Goal: Task Accomplishment & Management: Complete application form

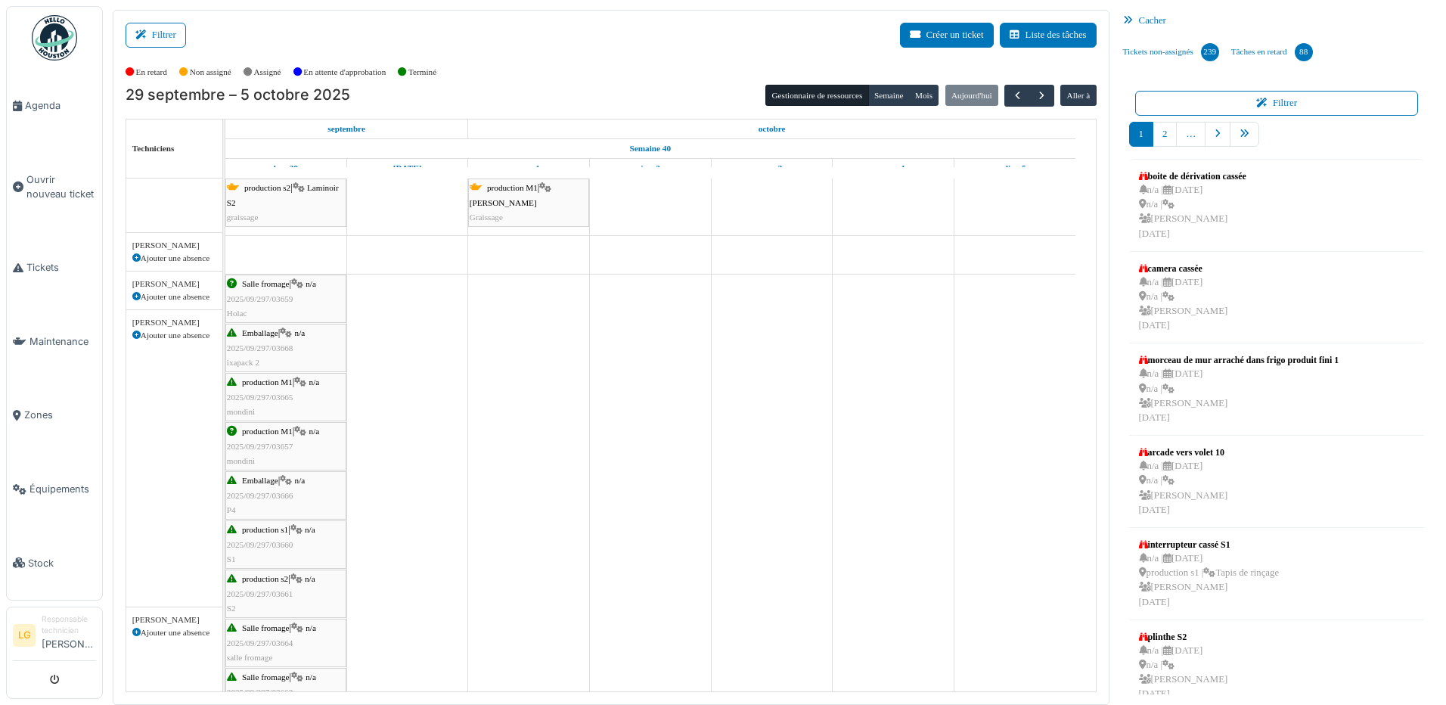
scroll to position [605, 0]
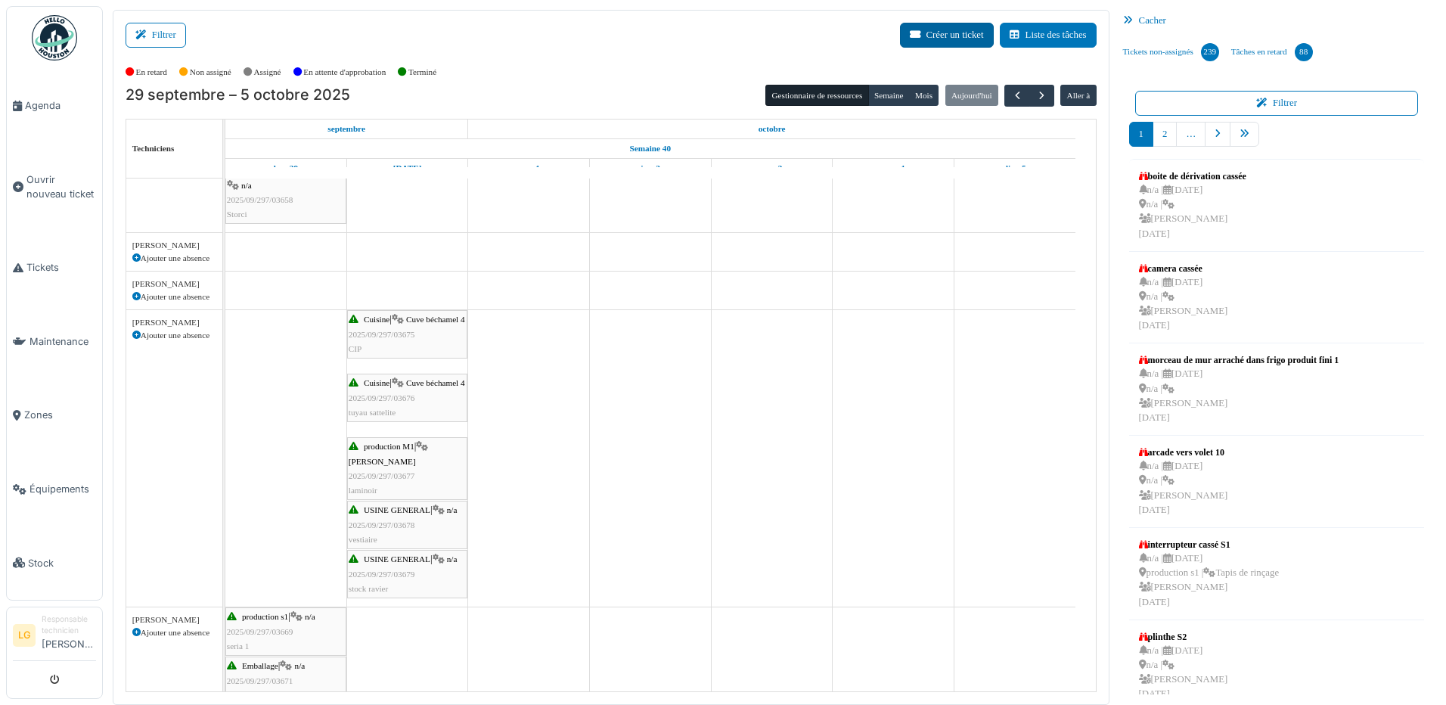
click at [930, 38] on button "Créer un ticket" at bounding box center [947, 35] width 94 height 25
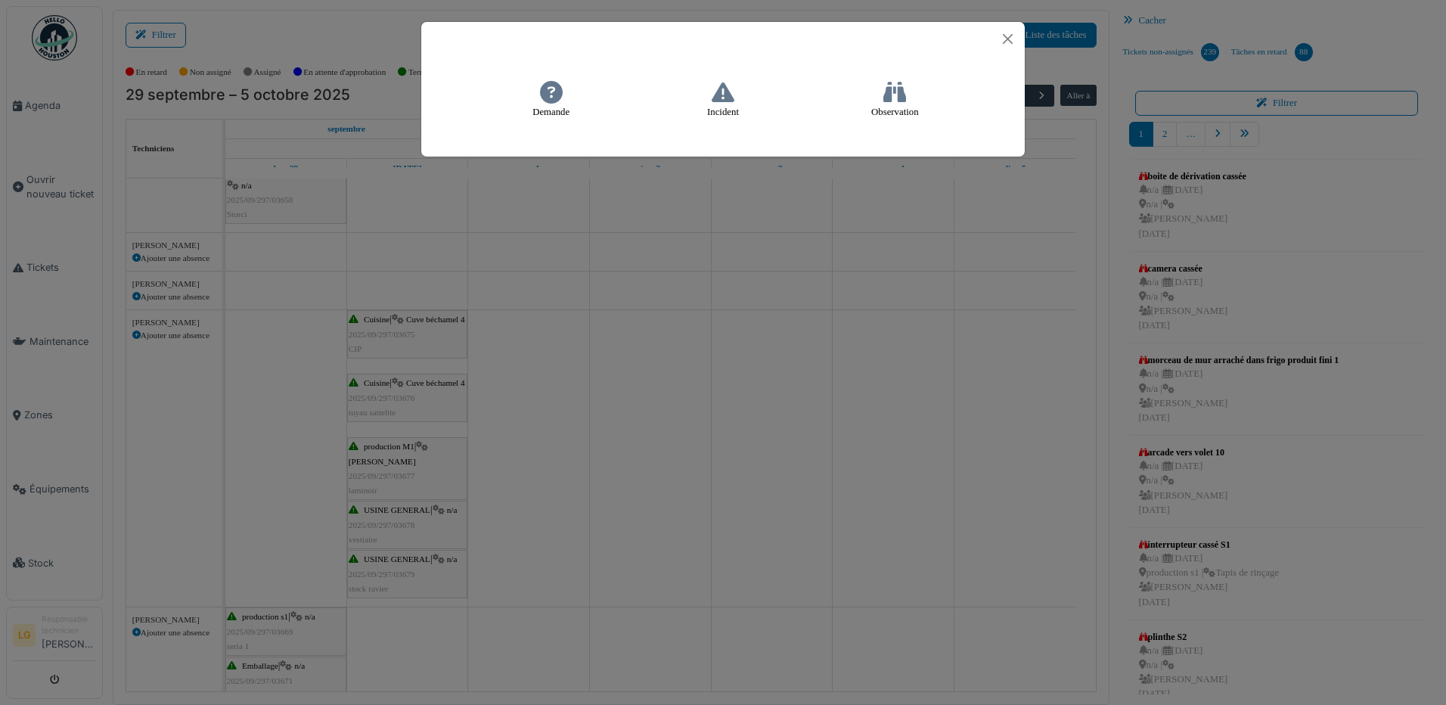
click at [723, 92] on icon at bounding box center [723, 92] width 23 height 23
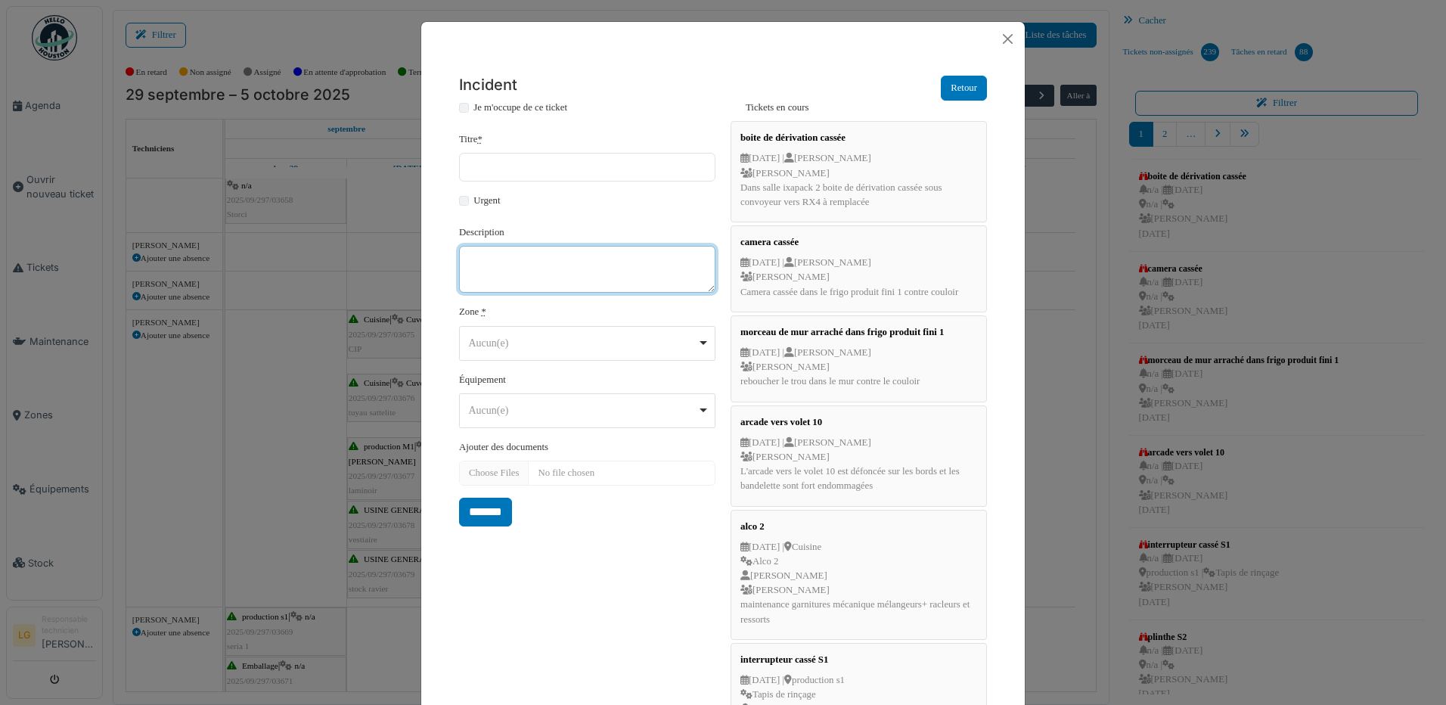
paste textarea "**********"
click at [698, 348] on div "Aucun(e) Remove item" at bounding box center [588, 343] width 244 height 22
type textarea "**********"
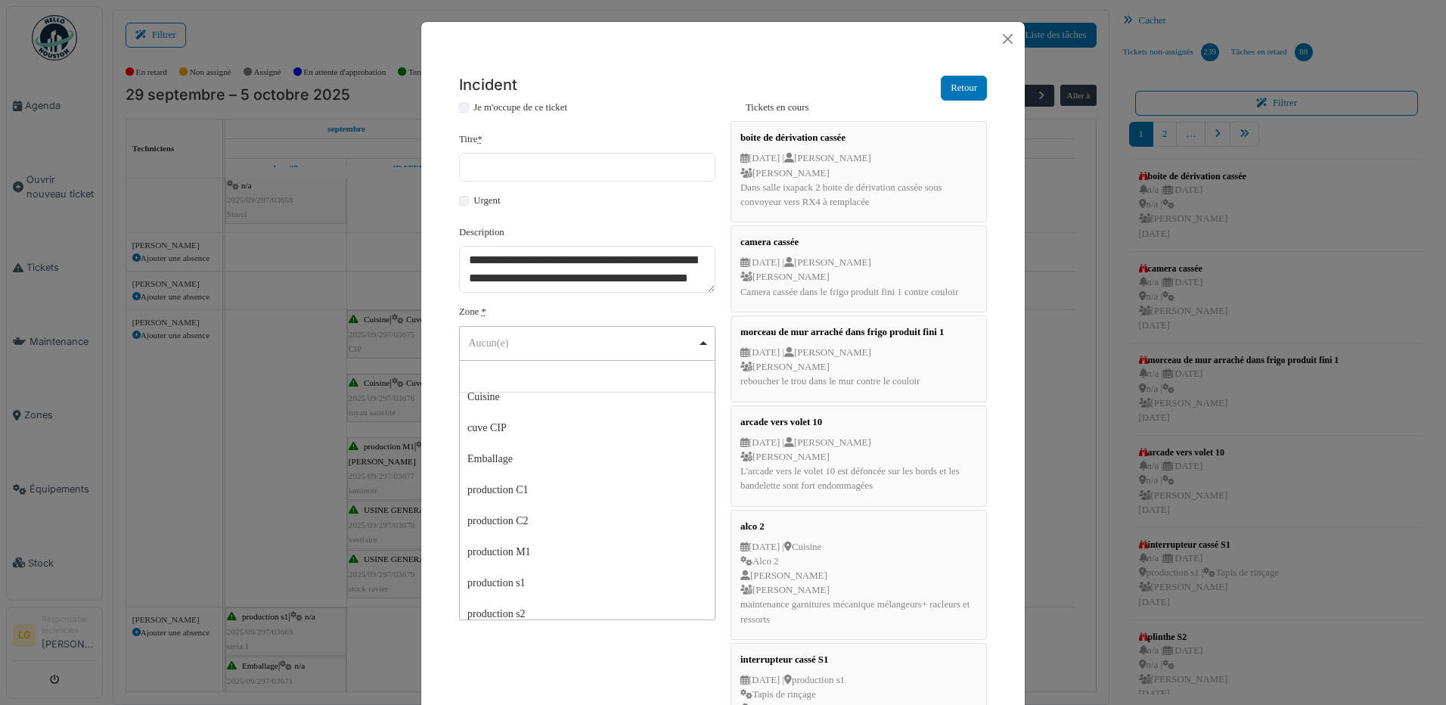
scroll to position [29, 0]
select select "*****"
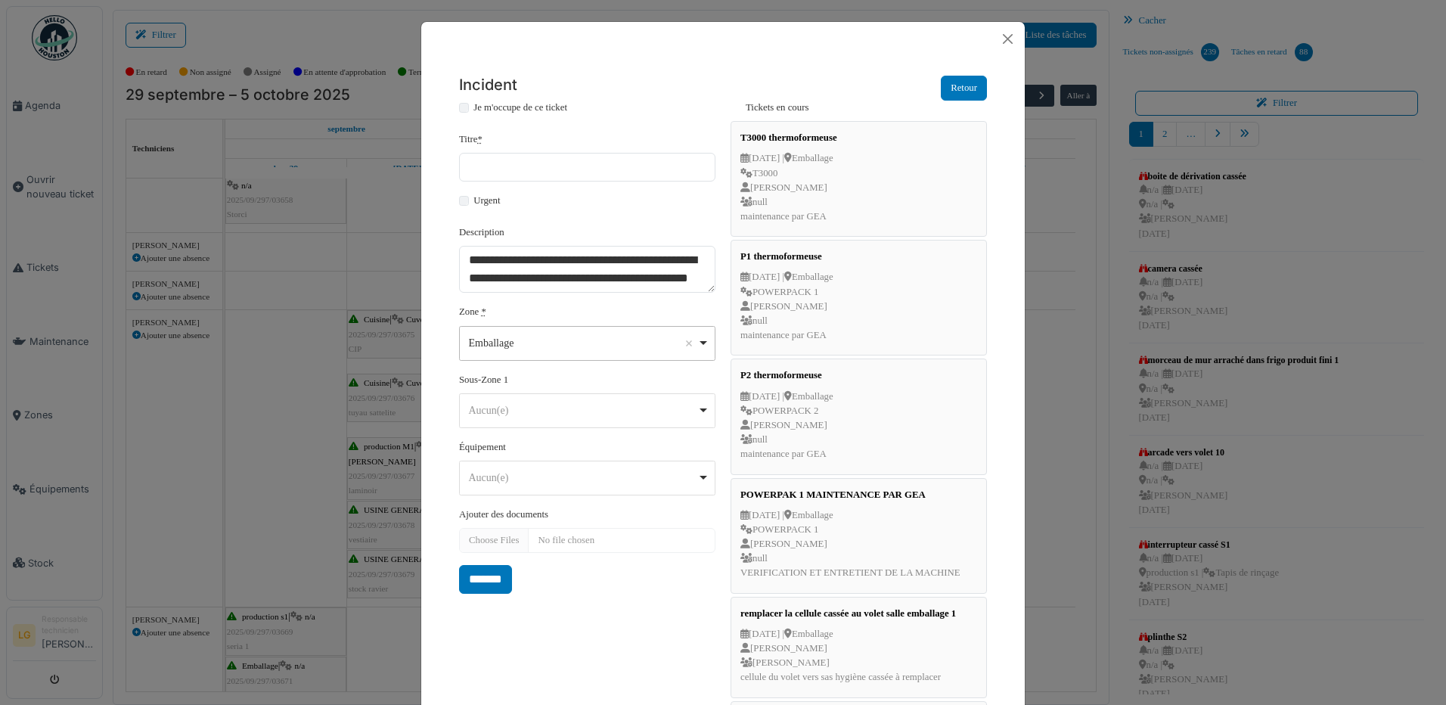
click at [561, 477] on div "Aucun(e) Remove item" at bounding box center [583, 478] width 228 height 16
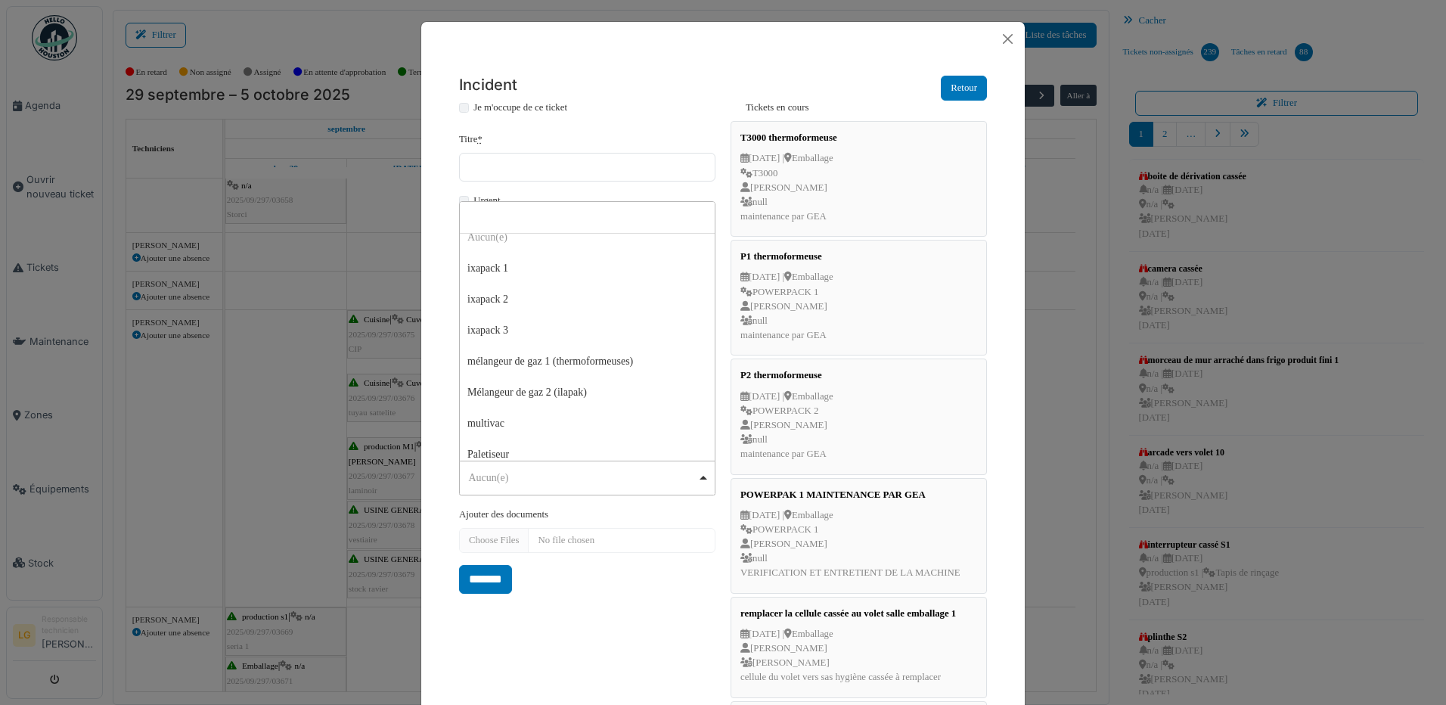
scroll to position [0, 0]
click at [582, 167] on input "Titre *" at bounding box center [587, 167] width 256 height 29
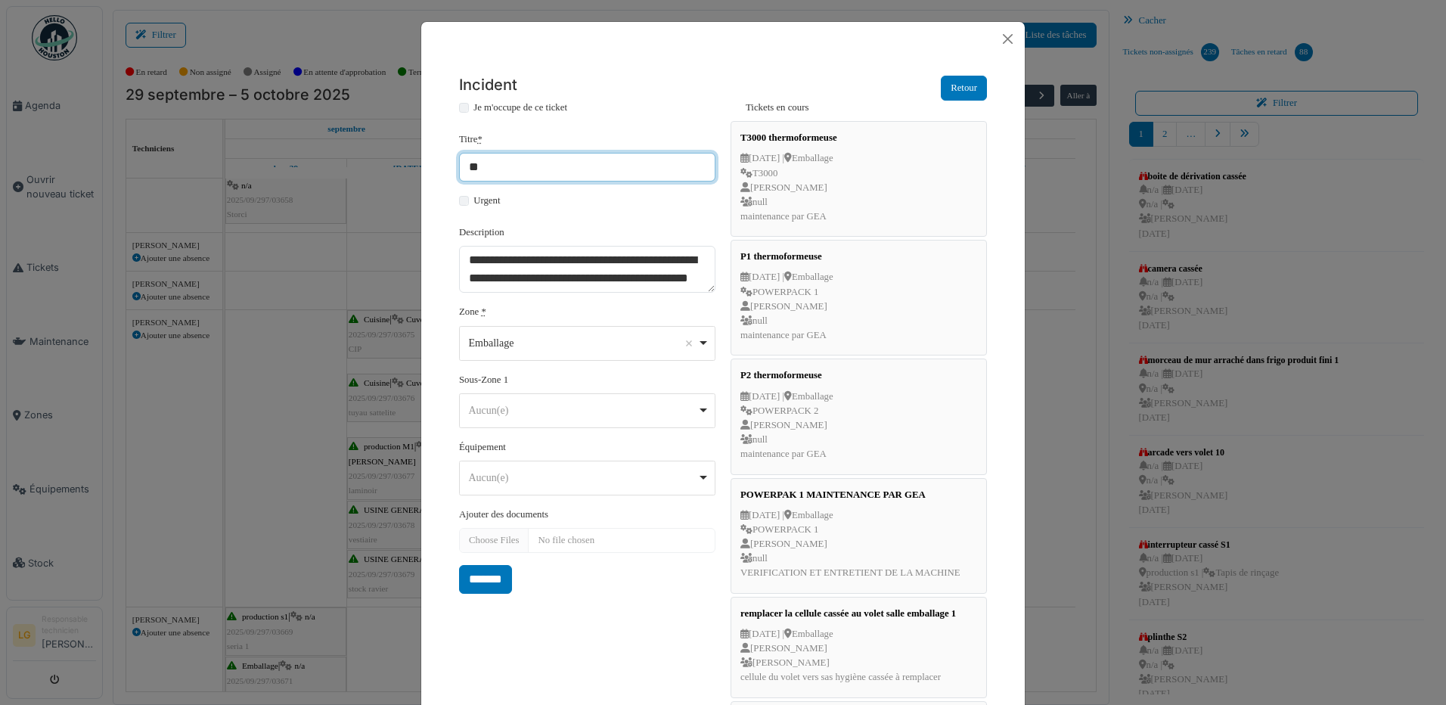
type input "*"
type input "**********"
click at [495, 586] on input "*******" at bounding box center [485, 579] width 53 height 29
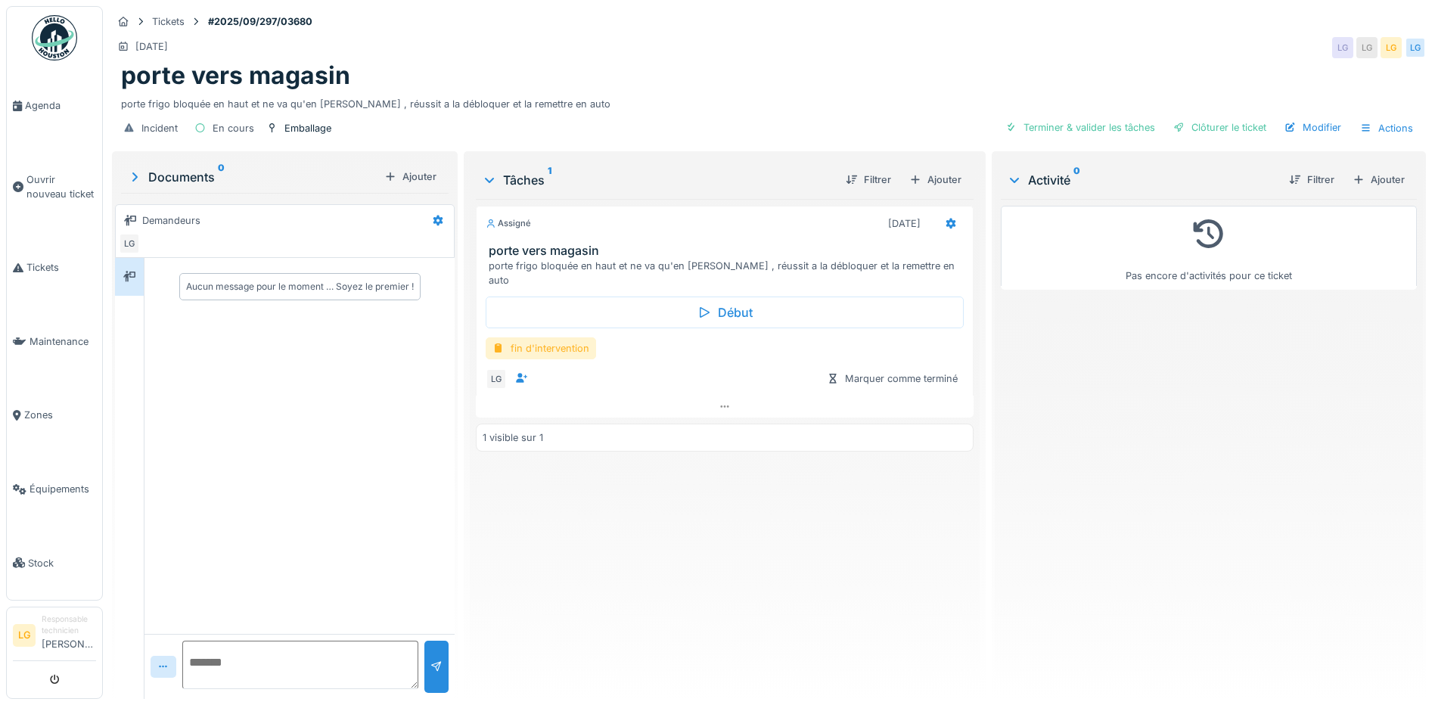
click at [539, 337] on div "fin d'intervention" at bounding box center [541, 348] width 110 height 22
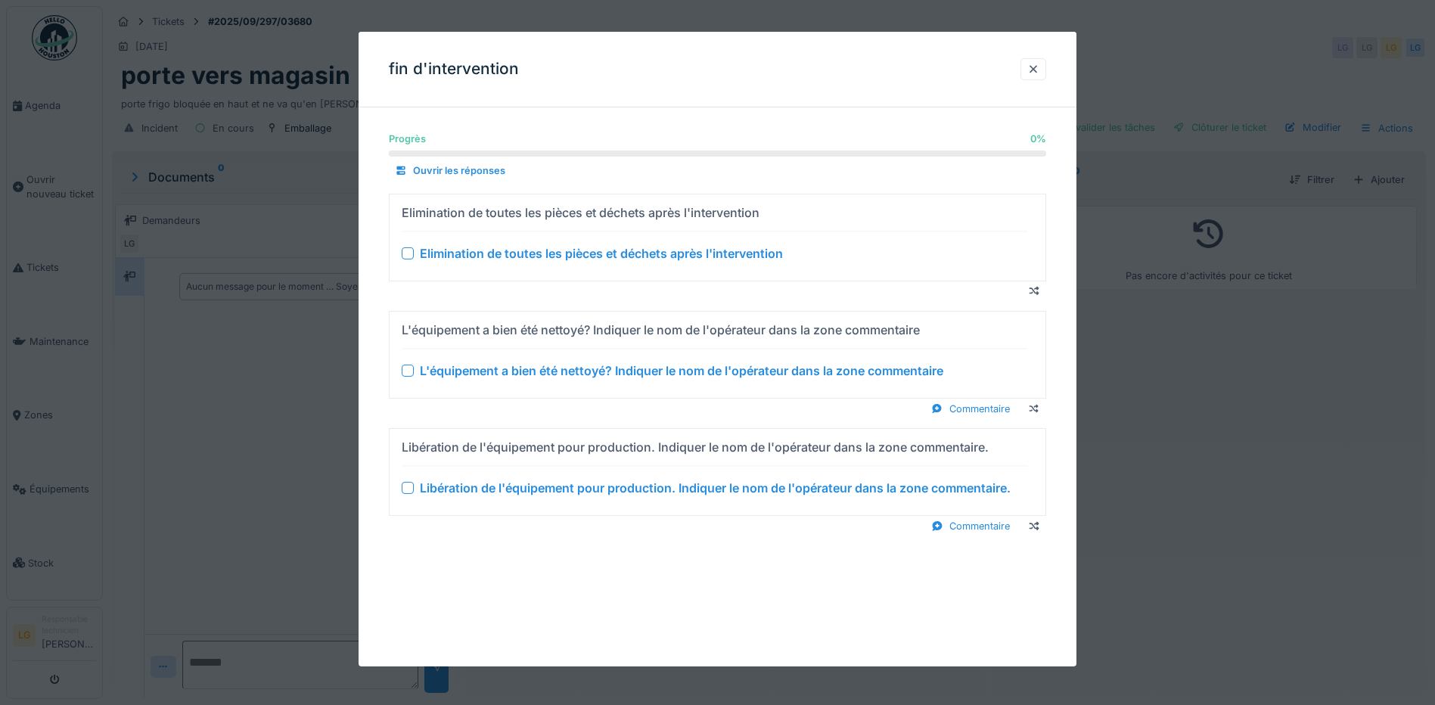
click at [405, 252] on div at bounding box center [408, 253] width 12 height 12
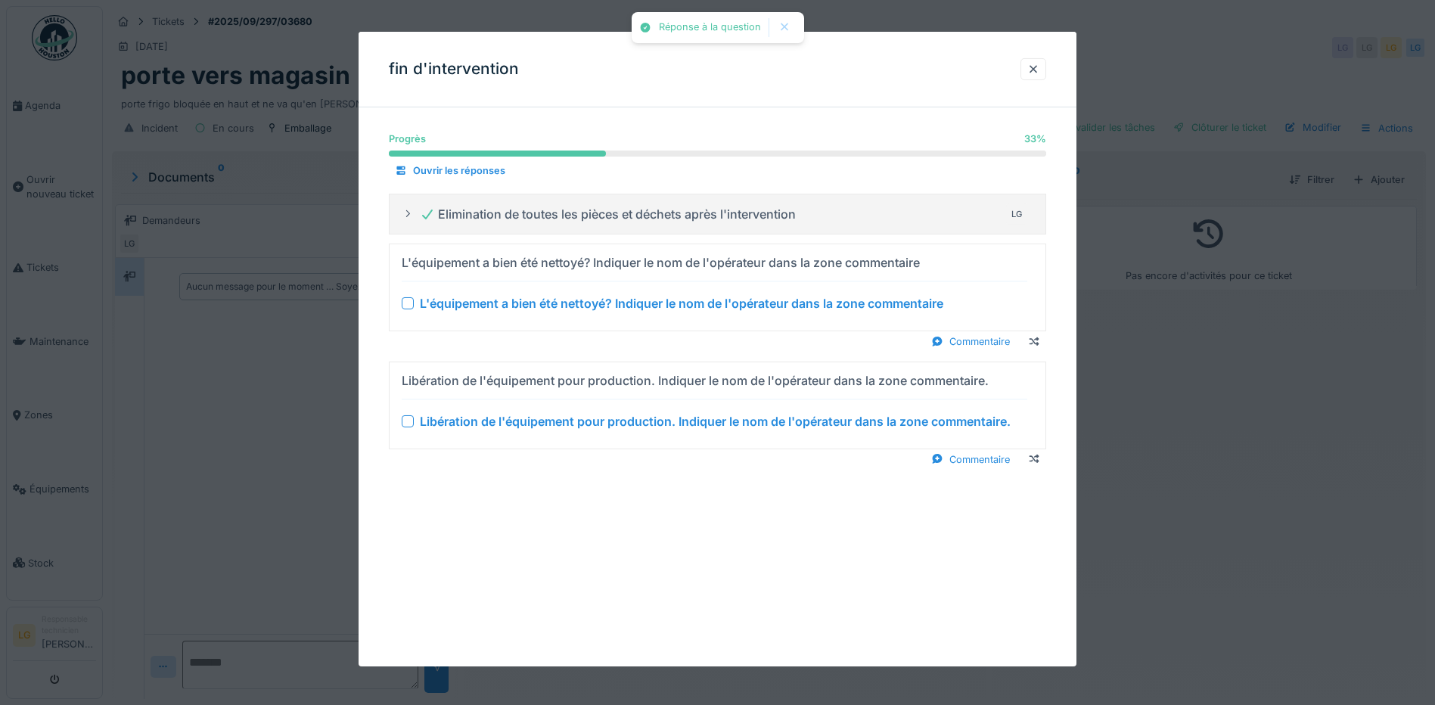
click at [409, 301] on div at bounding box center [408, 303] width 12 height 12
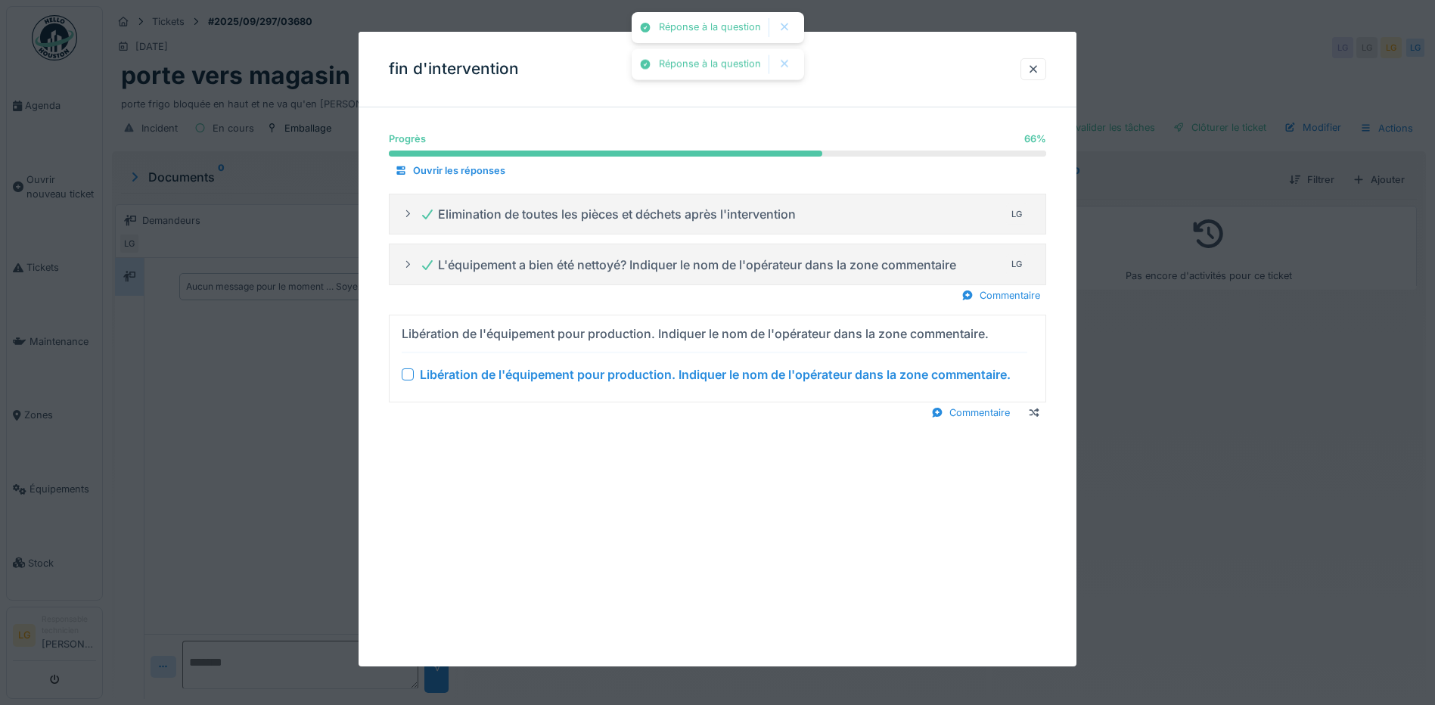
click at [409, 371] on div at bounding box center [408, 374] width 12 height 12
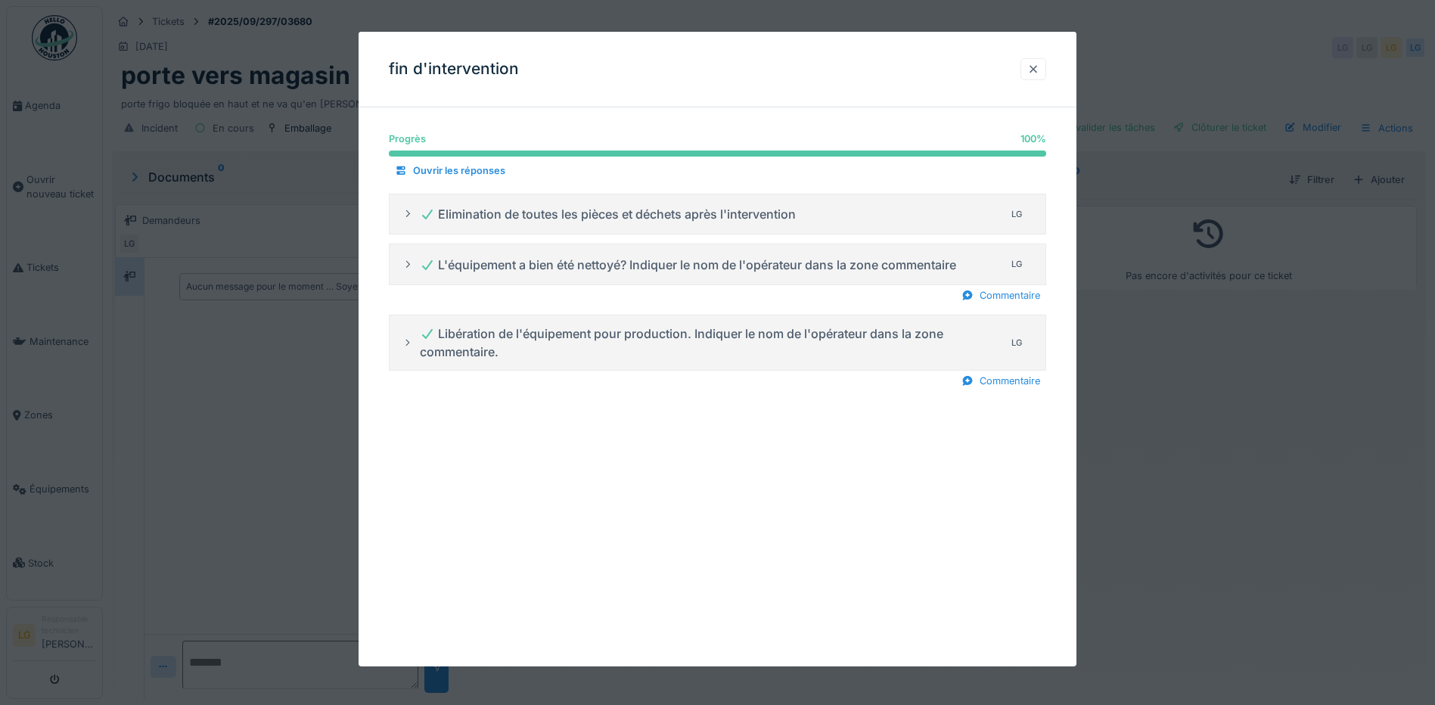
click at [1038, 67] on div at bounding box center [1033, 69] width 12 height 14
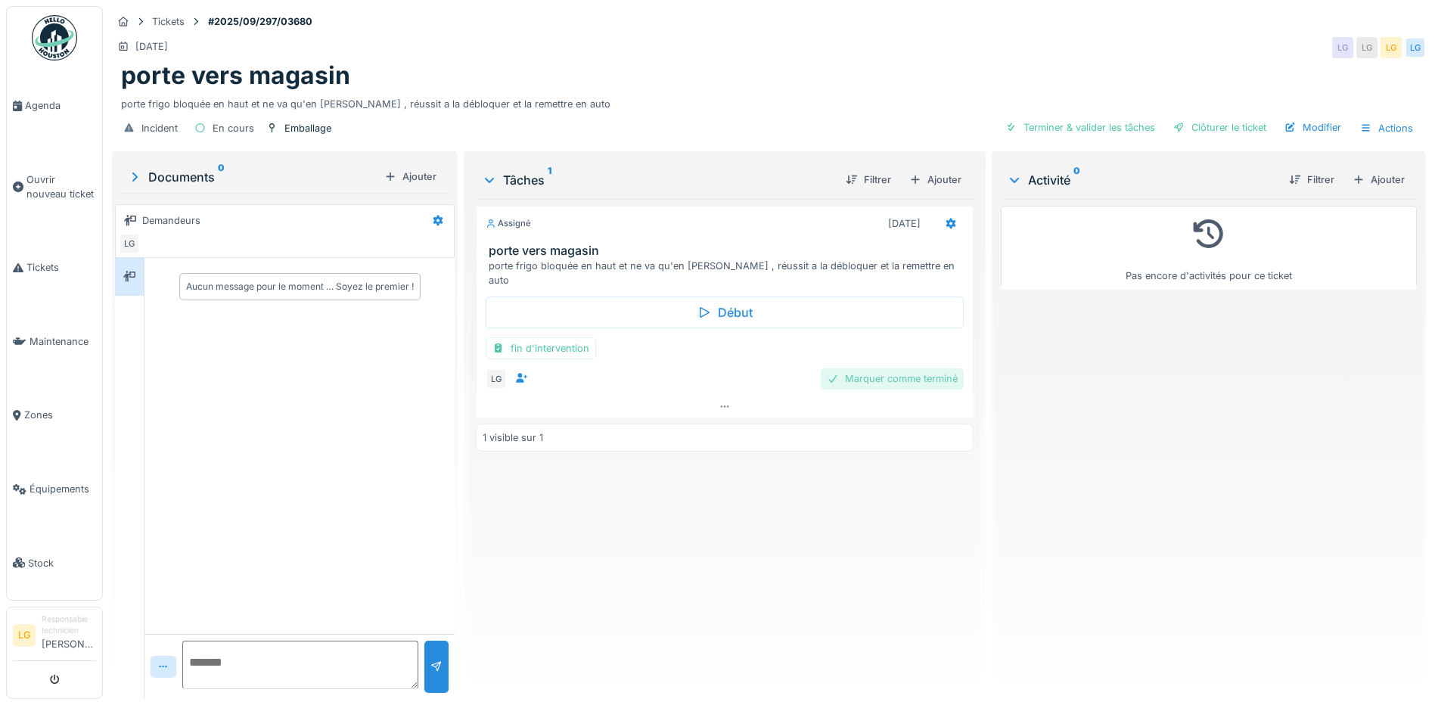
click at [878, 368] on div "Marquer comme terminé" at bounding box center [892, 378] width 143 height 20
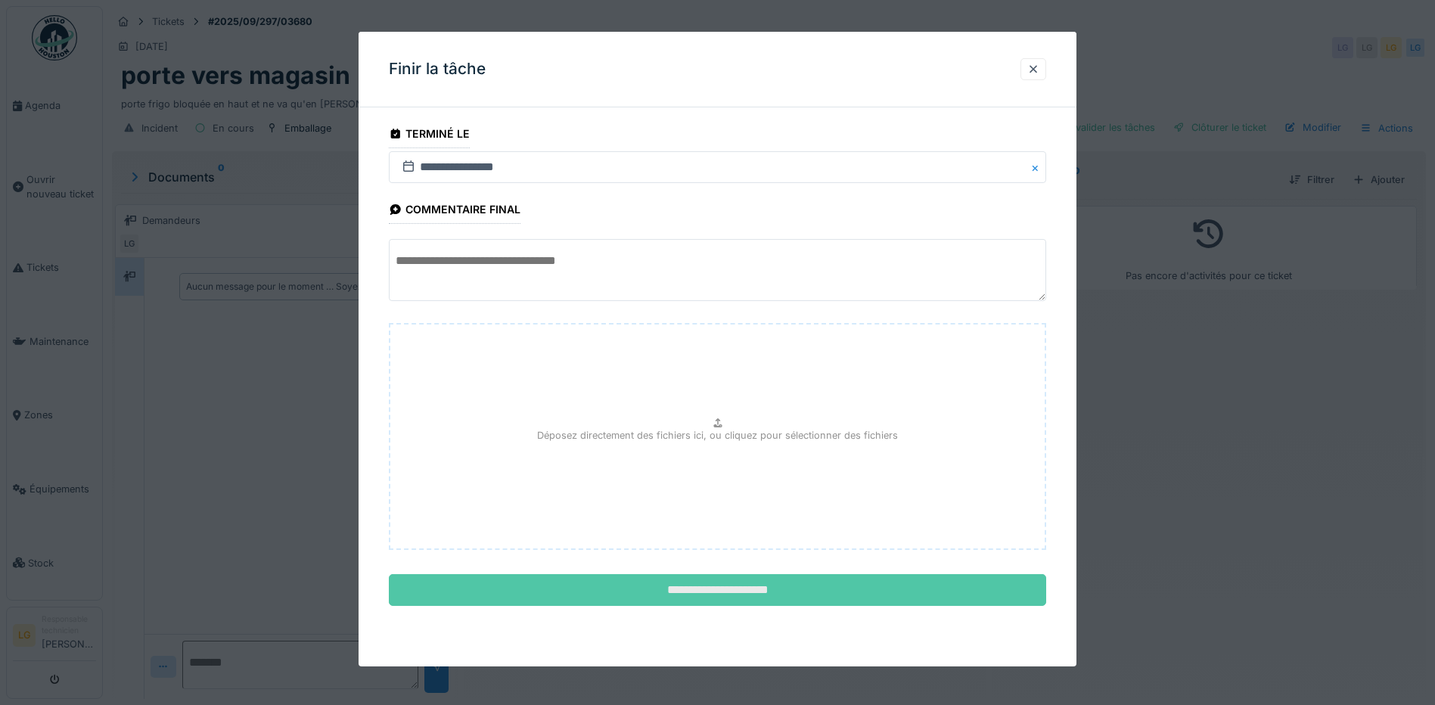
click at [629, 601] on input "**********" at bounding box center [717, 590] width 657 height 32
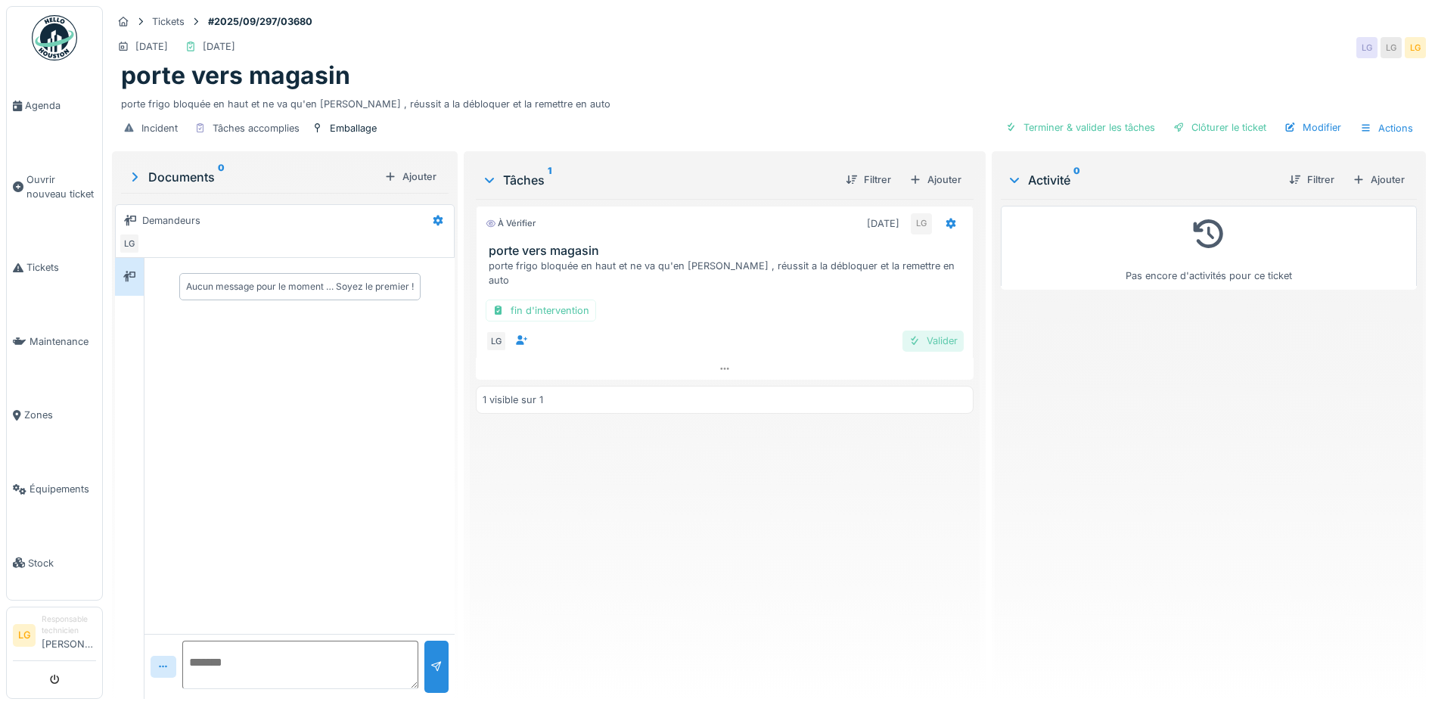
click at [924, 331] on div "Valider" at bounding box center [932, 341] width 61 height 20
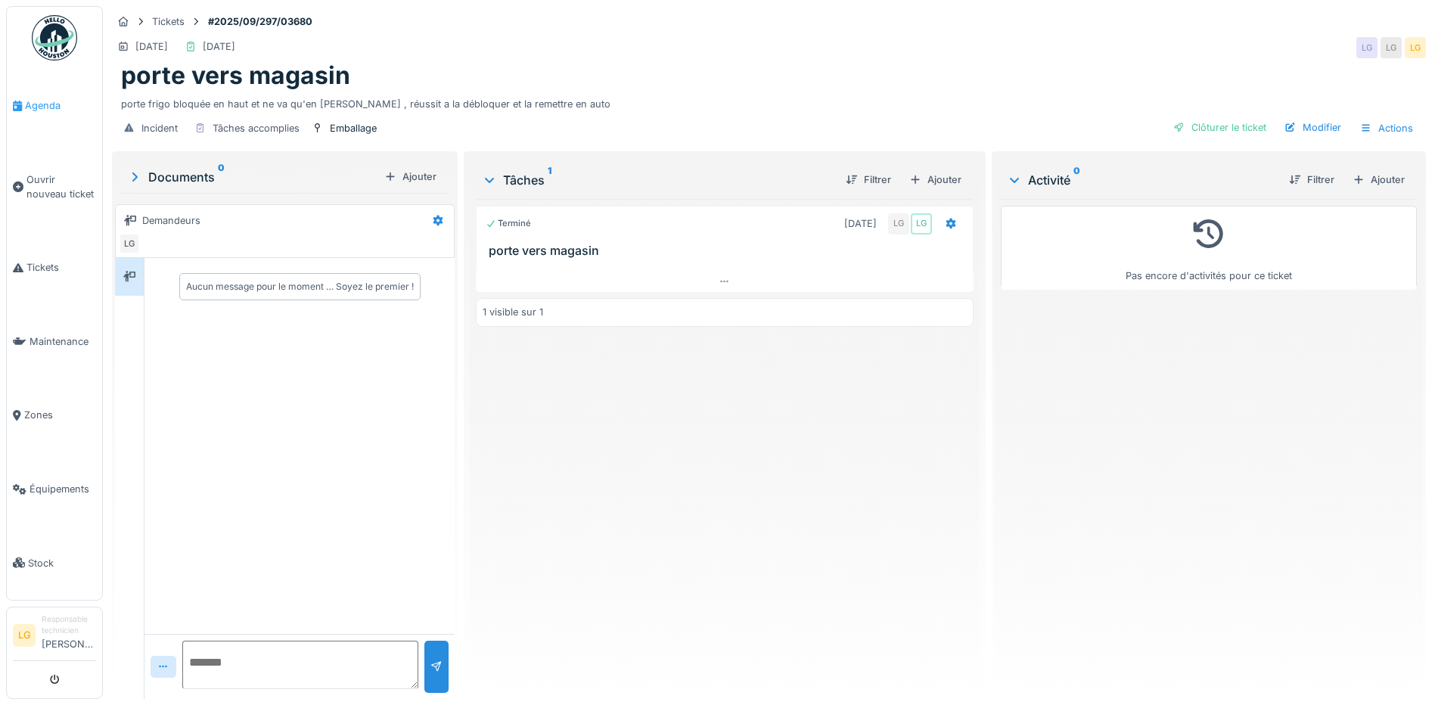
click at [46, 111] on span "Agenda" at bounding box center [60, 105] width 71 height 14
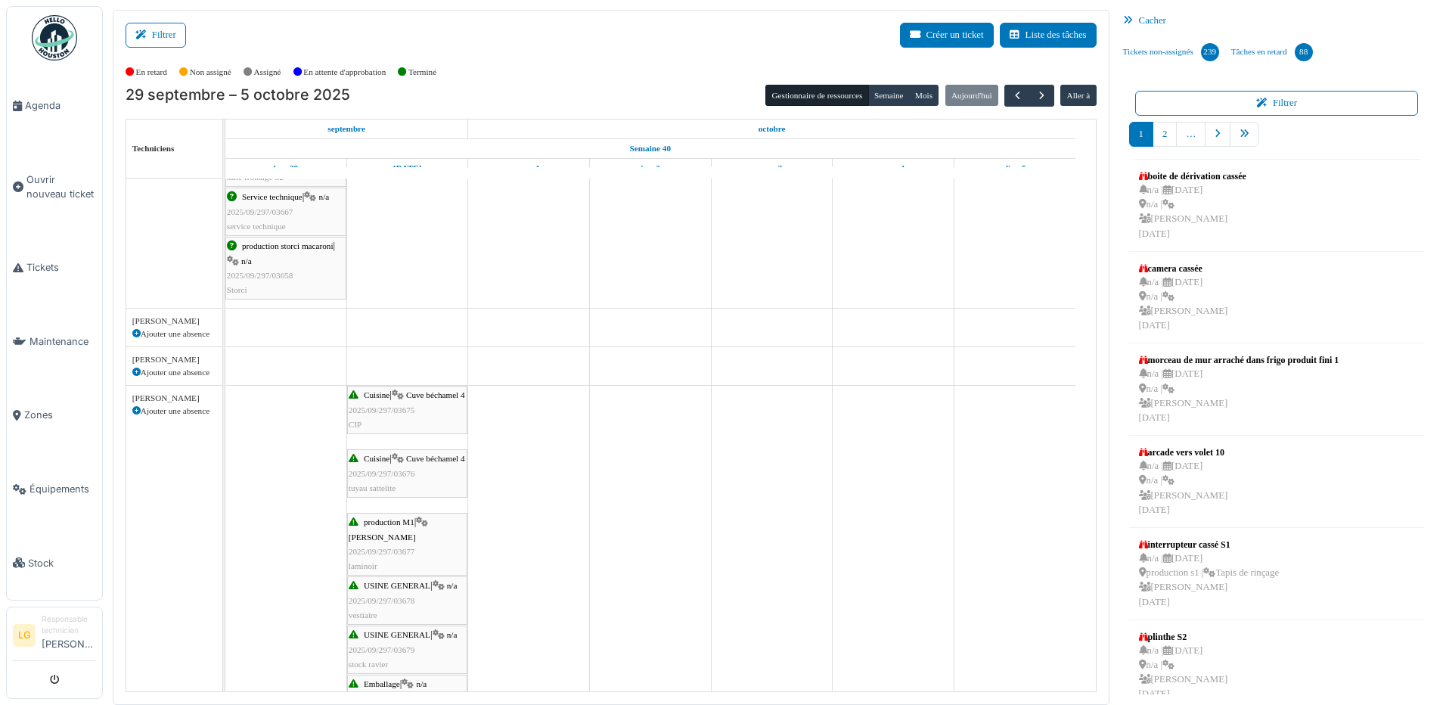
scroll to position [605, 0]
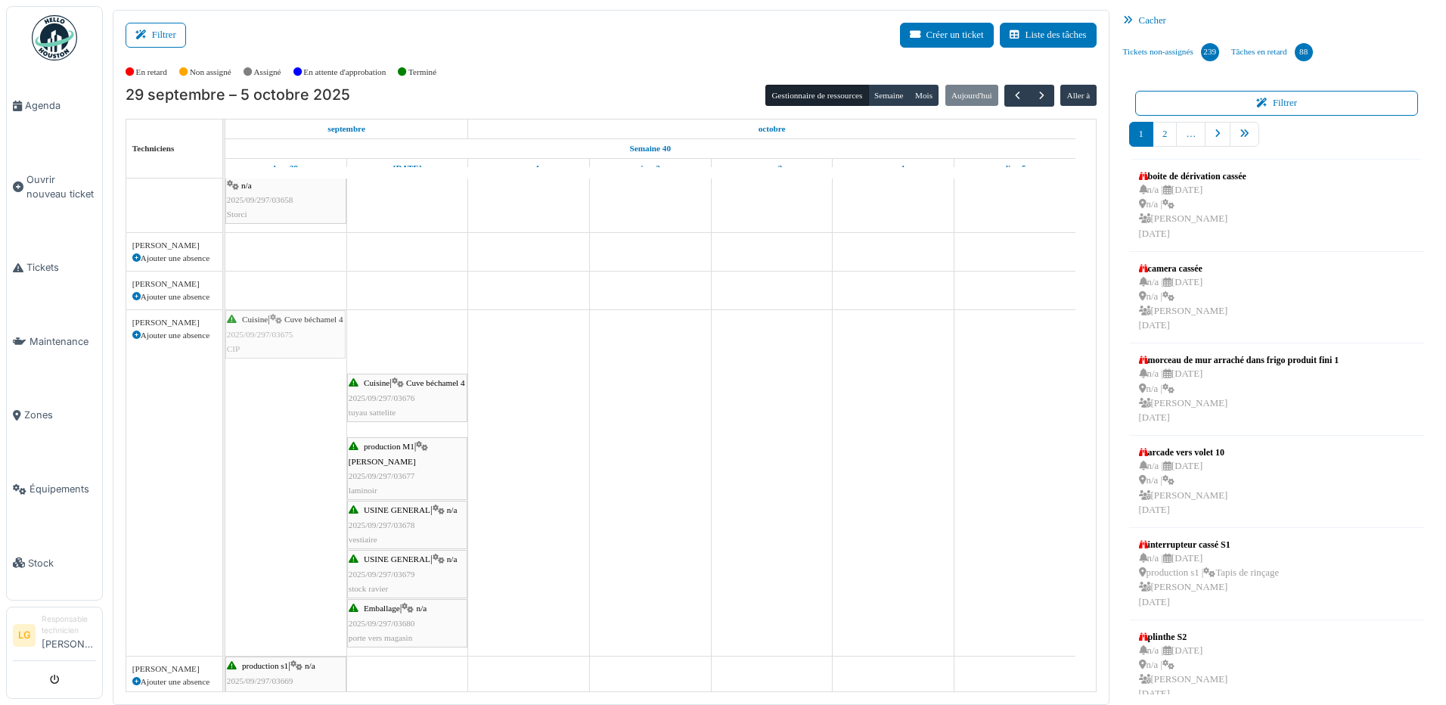
drag, startPoint x: 447, startPoint y: 344, endPoint x: 358, endPoint y: 339, distance: 89.4
click at [358, 338] on div "production s2 | Laminoir S2 graissage production M1 | Laminoir mondini Graissag…" at bounding box center [660, 432] width 871 height 1719
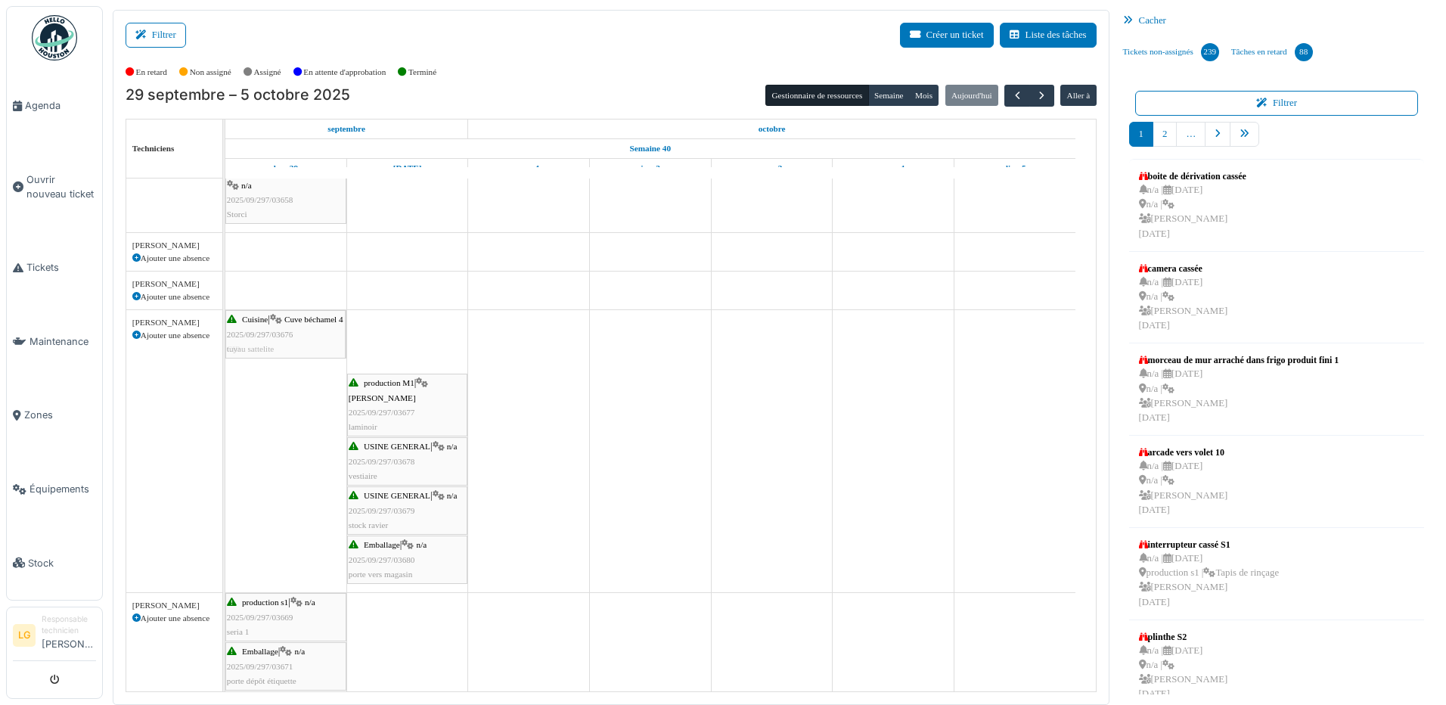
drag, startPoint x: 394, startPoint y: 353, endPoint x: 333, endPoint y: 354, distance: 61.3
click at [225, 353] on div "Cuisine | Cuve béchamel 4 2025/09/297/03675 CIP Cuisine | Cuve béchamel 4 2025/…" at bounding box center [225, 451] width 0 height 282
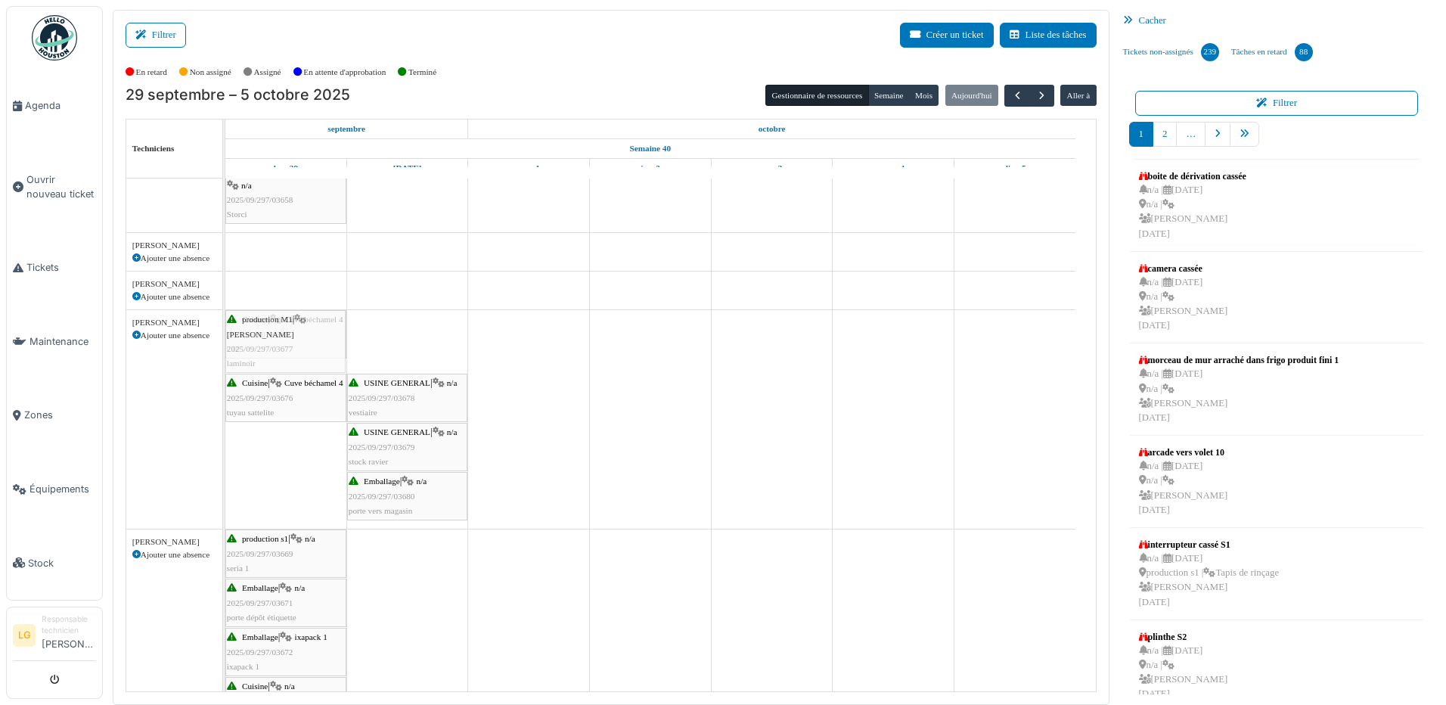
drag, startPoint x: 435, startPoint y: 334, endPoint x: 358, endPoint y: 333, distance: 77.2
click at [225, 333] on div "Cuisine | Cuve béchamel 4 2025/09/297/03675 CIP production M1 | Laminoir mondin…" at bounding box center [225, 419] width 0 height 219
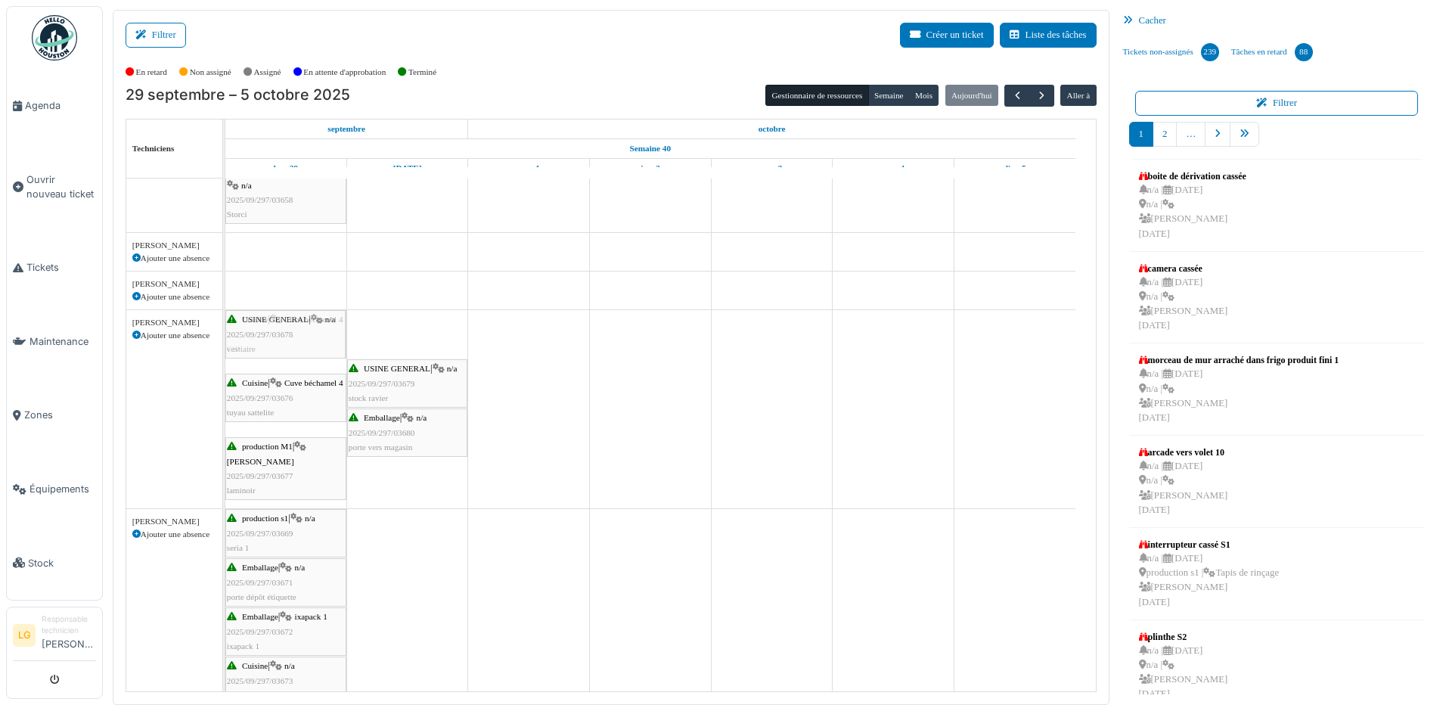
drag, startPoint x: 400, startPoint y: 339, endPoint x: 328, endPoint y: 335, distance: 72.0
click at [225, 335] on div "Cuisine | Cuve béchamel 4 2025/09/297/03675 CIP USINE GENERAL | n/a 2025/09/297…" at bounding box center [225, 409] width 0 height 198
drag, startPoint x: 412, startPoint y: 340, endPoint x: 340, endPoint y: 328, distance: 72.0
click at [225, 328] on div "Cuisine | Cuve béchamel 4 2025/09/297/03675 CIP USINE GENERAL | n/a 2025/09/297…" at bounding box center [225, 433] width 0 height 247
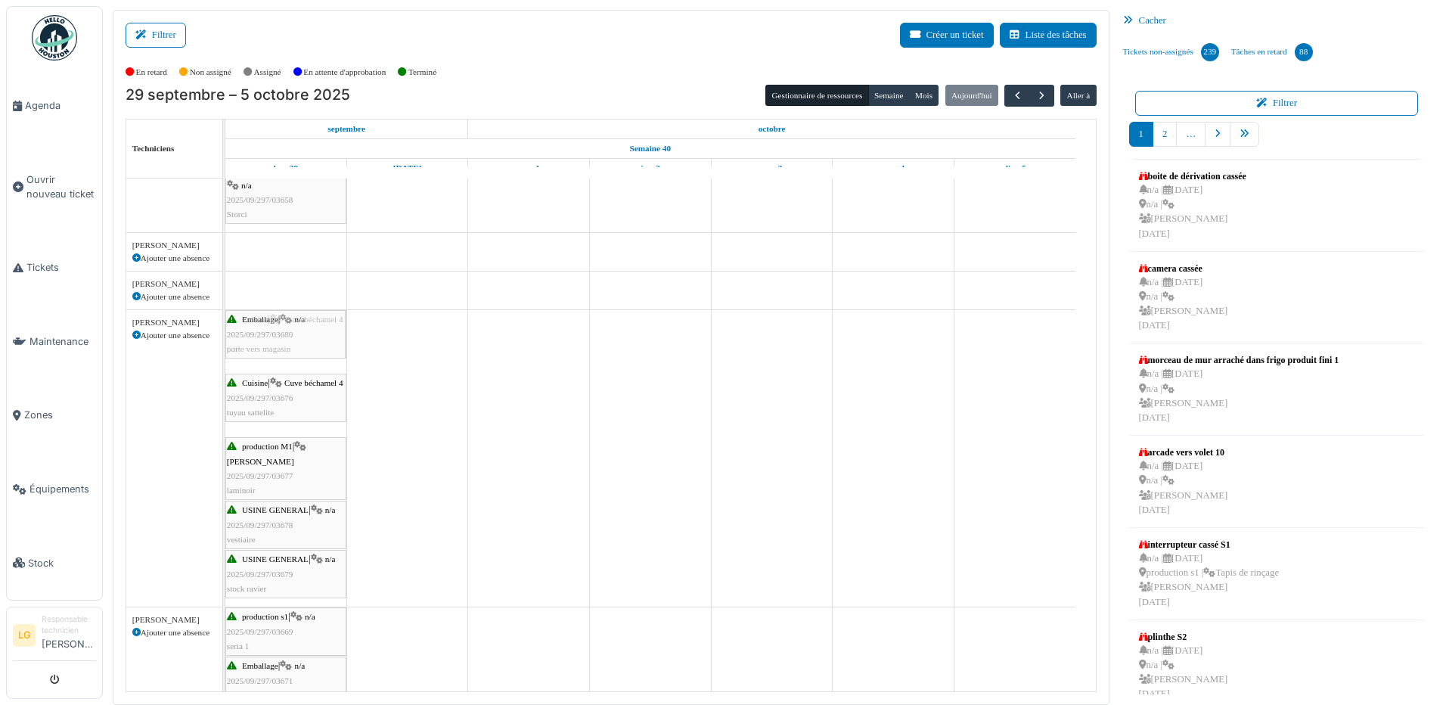
drag, startPoint x: 409, startPoint y: 334, endPoint x: 322, endPoint y: 325, distance: 87.5
click at [225, 325] on div "Cuisine | Cuve béchamel 4 2025/09/297/03675 CIP Emballage | n/a 2025/09/297/036…" at bounding box center [225, 458] width 0 height 297
click at [54, 676] on icon "submit" at bounding box center [55, 681] width 10 height 10
